Goal: Find specific fact: Find specific fact

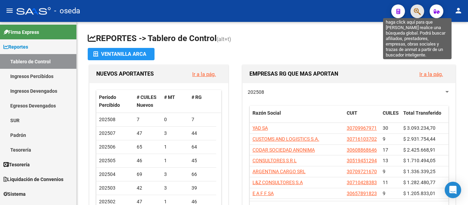
click at [415, 10] on icon "button" at bounding box center [417, 12] width 7 height 8
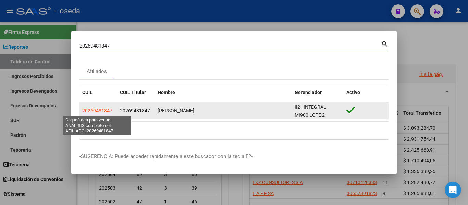
click at [93, 110] on span "20269481847" at bounding box center [97, 110] width 30 height 5
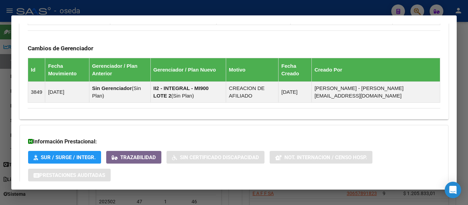
scroll to position [486, 0]
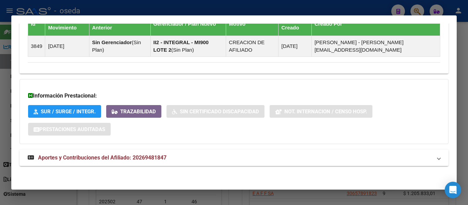
click at [119, 155] on span "Aportes y Contribuciones del Afiliado: 20269481847" at bounding box center [102, 158] width 129 height 7
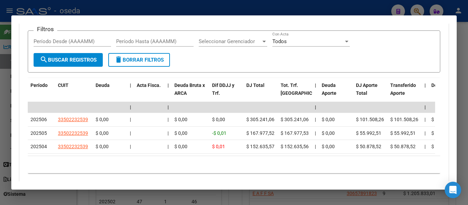
scroll to position [727, 0]
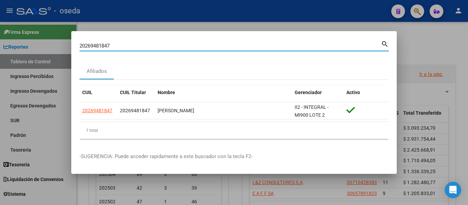
drag, startPoint x: 149, startPoint y: 46, endPoint x: 0, endPoint y: 37, distance: 149.4
click at [0, 37] on div "20269481847 Buscar (apellido, dni, cuil, nro traspaso, cuit, obra social) searc…" at bounding box center [234, 102] width 468 height 205
paste input "3447470"
type input "23447470"
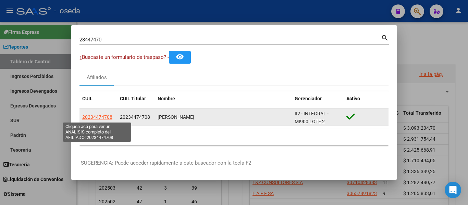
click at [99, 116] on span "20234474708" at bounding box center [97, 116] width 30 height 5
type textarea "20234474708"
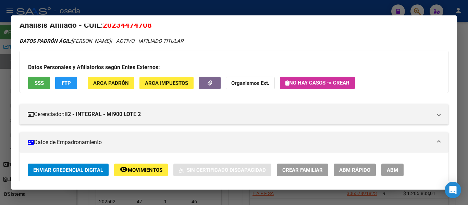
scroll to position [0, 0]
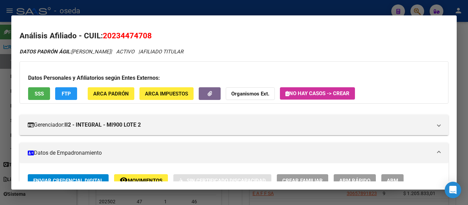
drag, startPoint x: 148, startPoint y: 35, endPoint x: 111, endPoint y: 32, distance: 36.8
click at [111, 32] on span "20234474708" at bounding box center [127, 35] width 49 height 9
copy span "23447470"
click at [163, 29] on mat-dialog-content "Análisis Afiliado - CUIL: 20234474708 DATOS PADRÓN ÁGIL: [PERSON_NAME] | ACTIVO…" at bounding box center [234, 103] width 446 height 158
drag, startPoint x: 160, startPoint y: 35, endPoint x: 102, endPoint y: 33, distance: 58.3
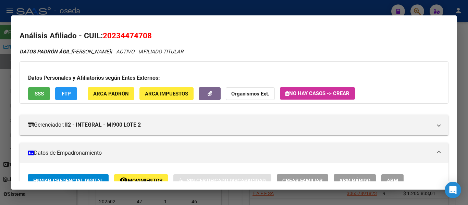
click at [102, 33] on h2 "Análisis Afiliado - CUIL: 20234474708" at bounding box center [234, 36] width 429 height 12
copy h2 "20234474708"
